Goal: Information Seeking & Learning: Learn about a topic

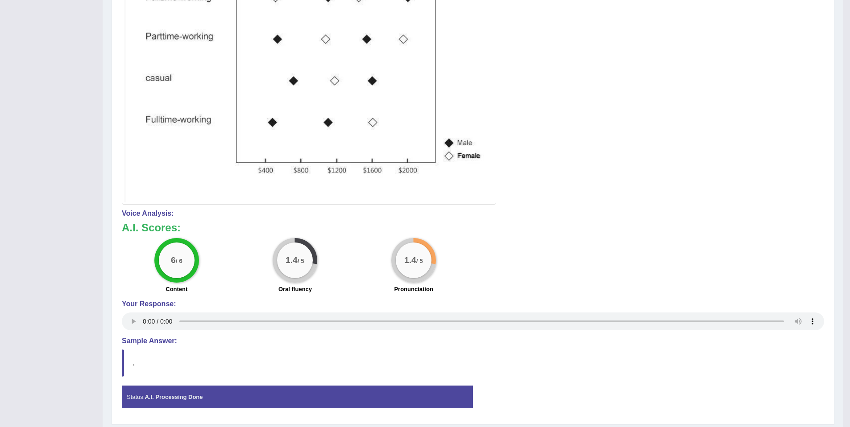
scroll to position [37, 0]
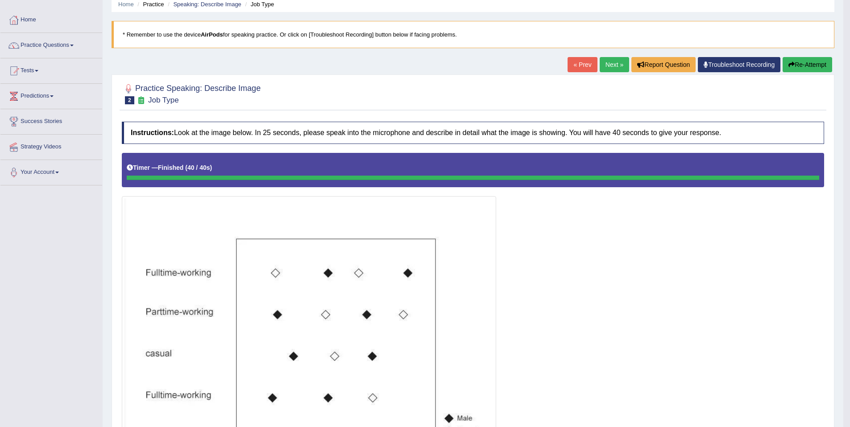
click at [611, 65] on link "Next »" at bounding box center [613, 64] width 29 height 15
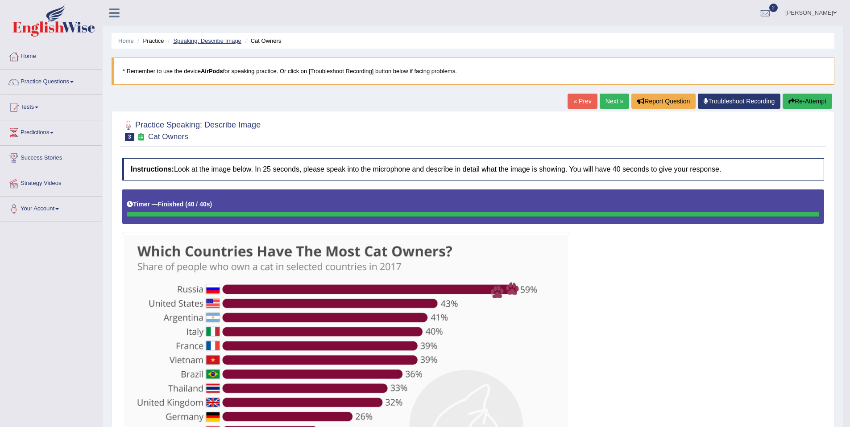
click at [208, 42] on link "Speaking: Describe Image" at bounding box center [207, 40] width 68 height 7
